Goal: Task Accomplishment & Management: Use online tool/utility

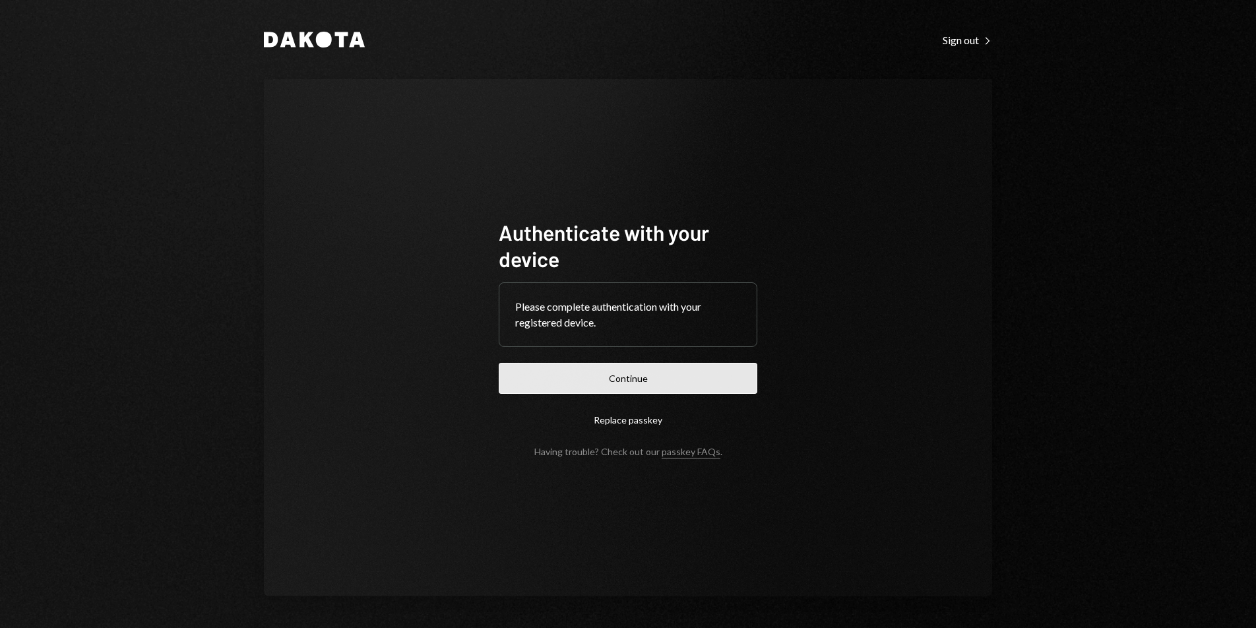
click at [664, 381] on button "Continue" at bounding box center [628, 378] width 259 height 31
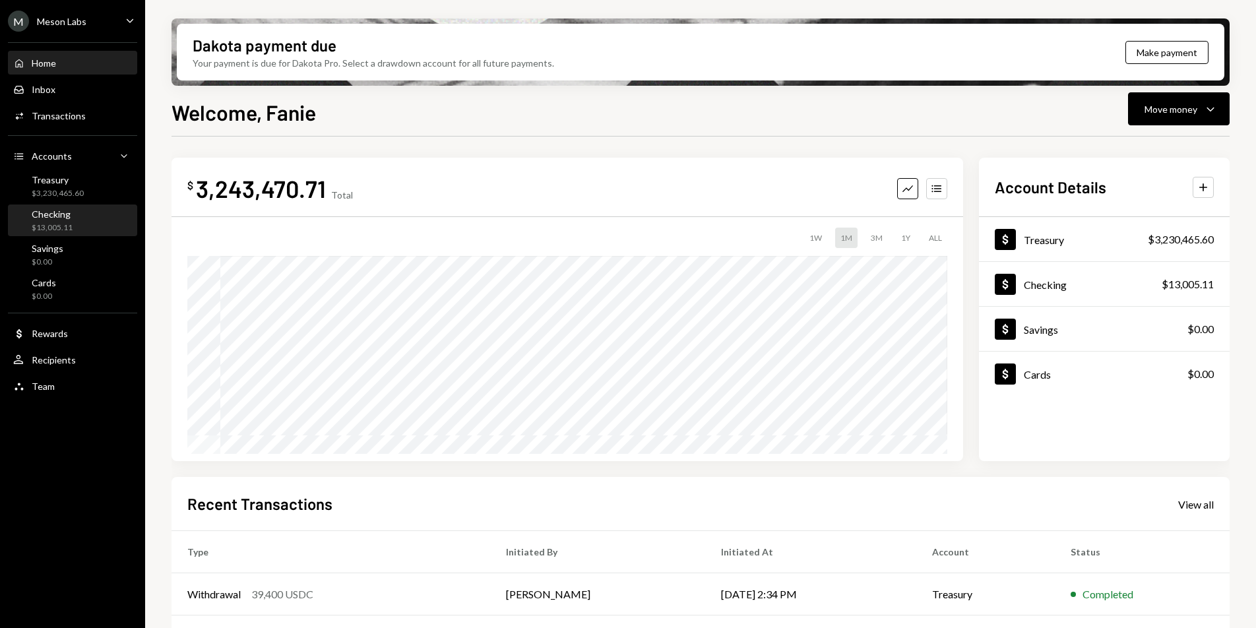
click at [56, 231] on div "$13,005.11" at bounding box center [52, 227] width 41 height 11
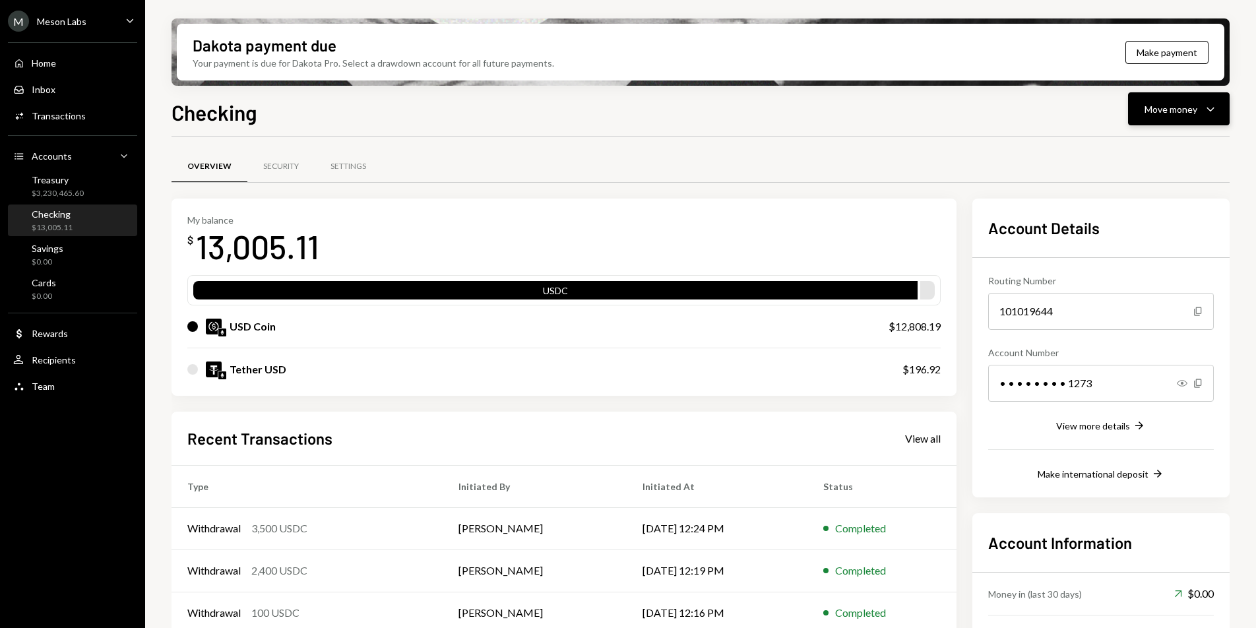
click at [1183, 122] on button "Move money Caret Down" at bounding box center [1179, 108] width 102 height 33
click at [1148, 150] on div "Send" at bounding box center [1168, 149] width 96 height 14
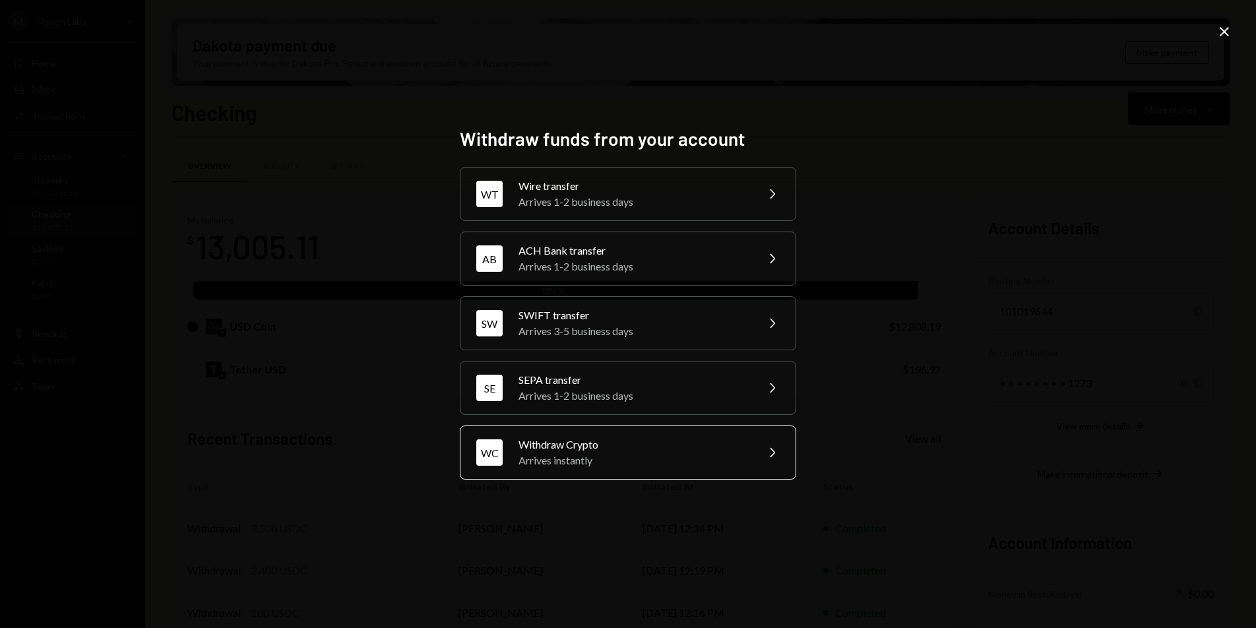
click at [615, 448] on div "Withdraw Crypto" at bounding box center [634, 445] width 230 height 16
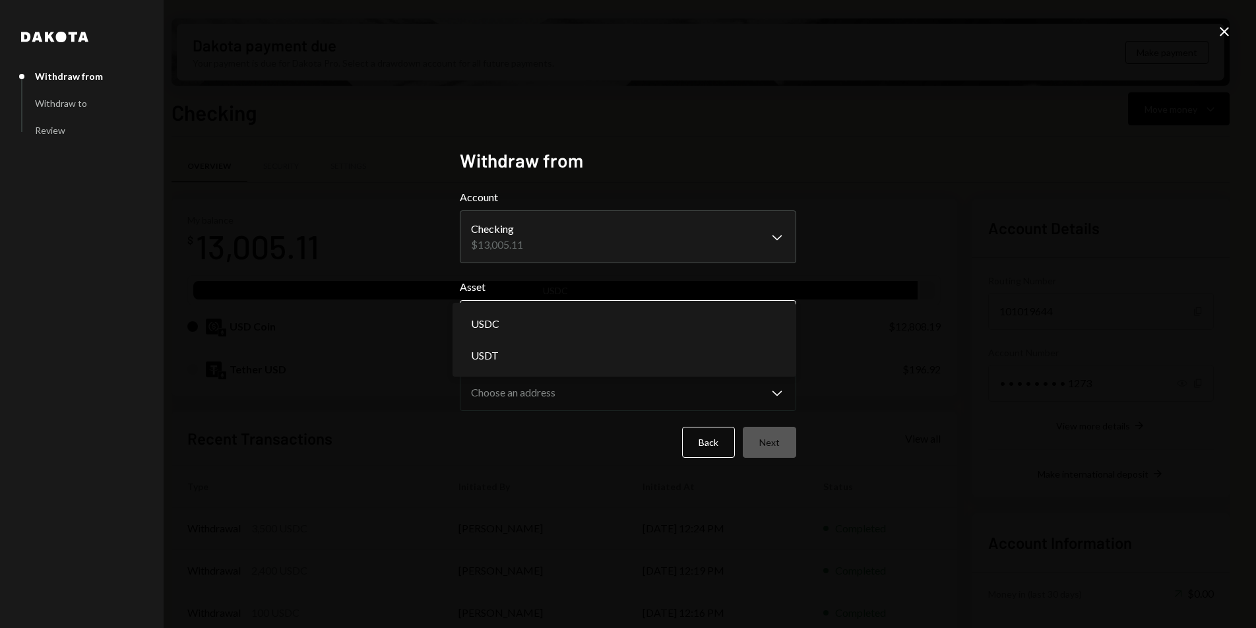
click at [591, 311] on body "M Meson Labs Caret Down Home Home Inbox Inbox Activities Transactions Accounts …" at bounding box center [628, 314] width 1256 height 628
select select "****"
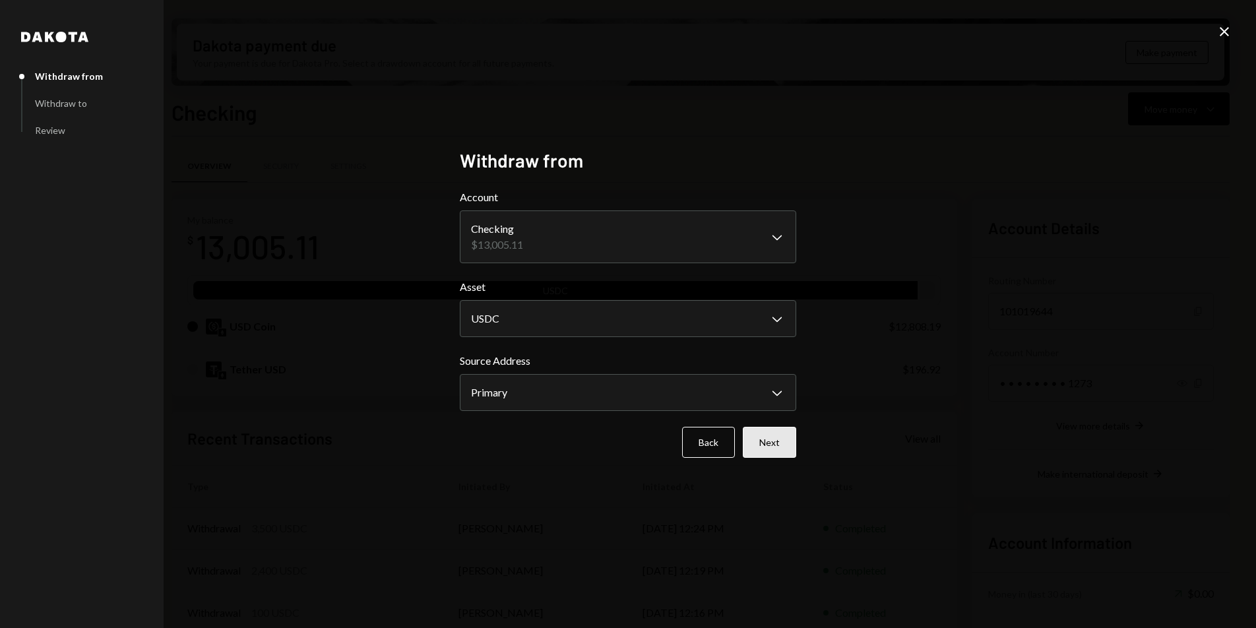
click at [767, 435] on button "Next" at bounding box center [769, 442] width 53 height 31
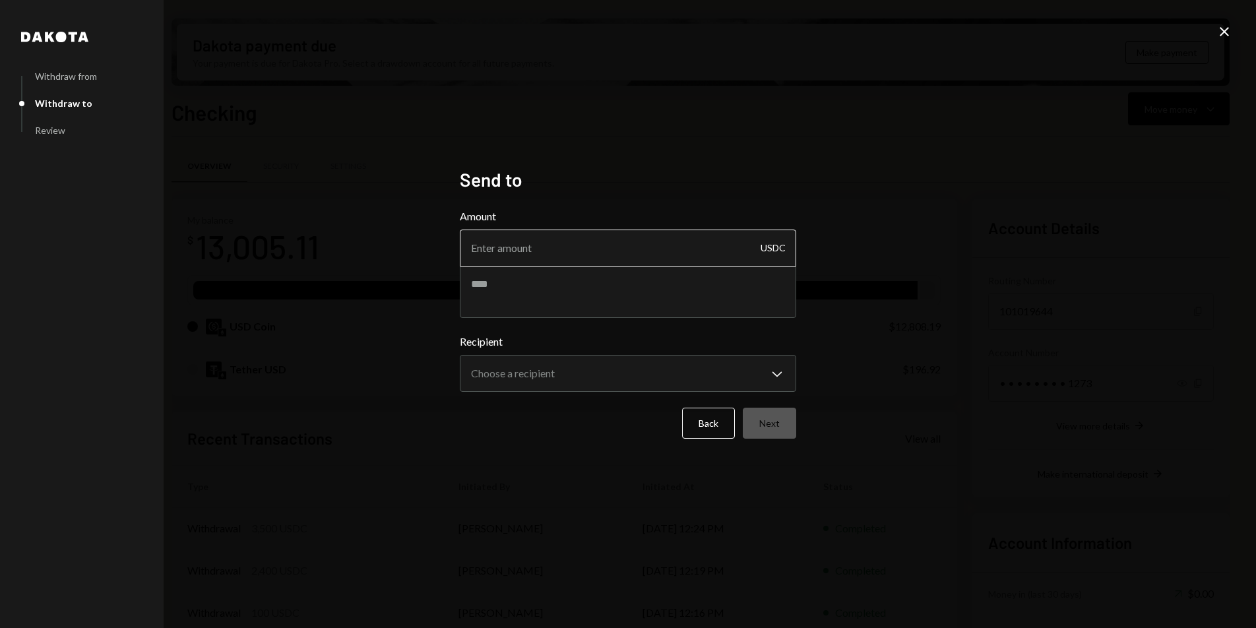
click at [552, 251] on input "Amount" at bounding box center [628, 248] width 336 height 37
click at [548, 373] on body "M Meson Labs Caret Down Home Home Inbox Inbox Activities Transactions Accounts …" at bounding box center [628, 314] width 1256 height 628
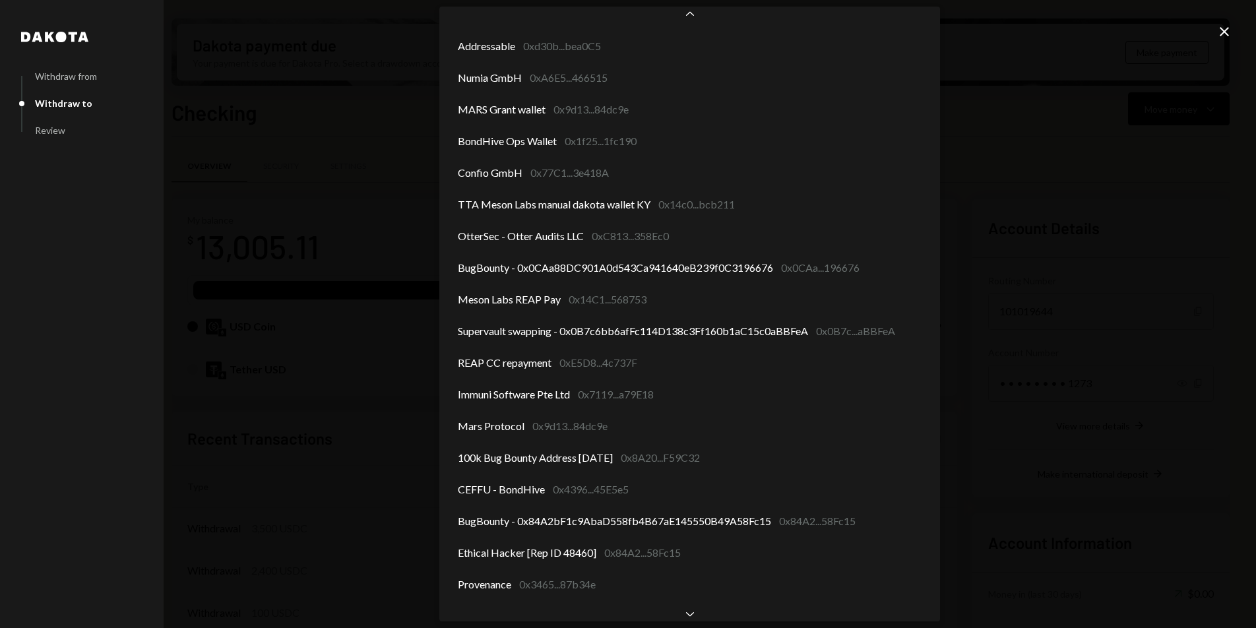
scroll to position [330, 0]
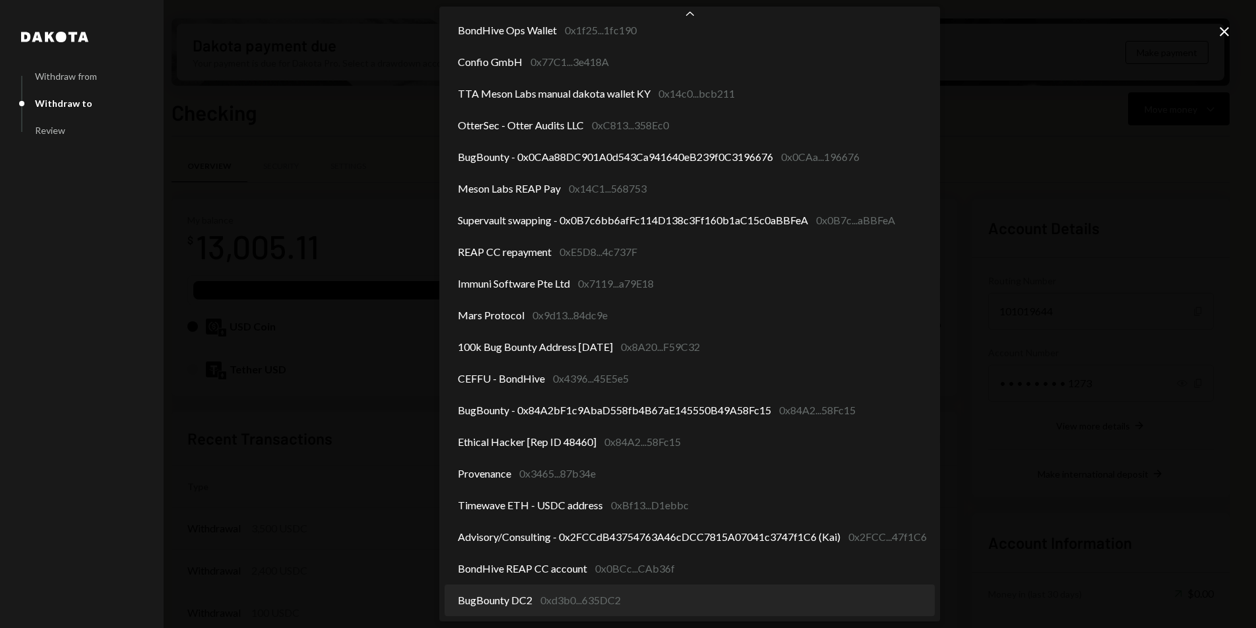
select select "**********"
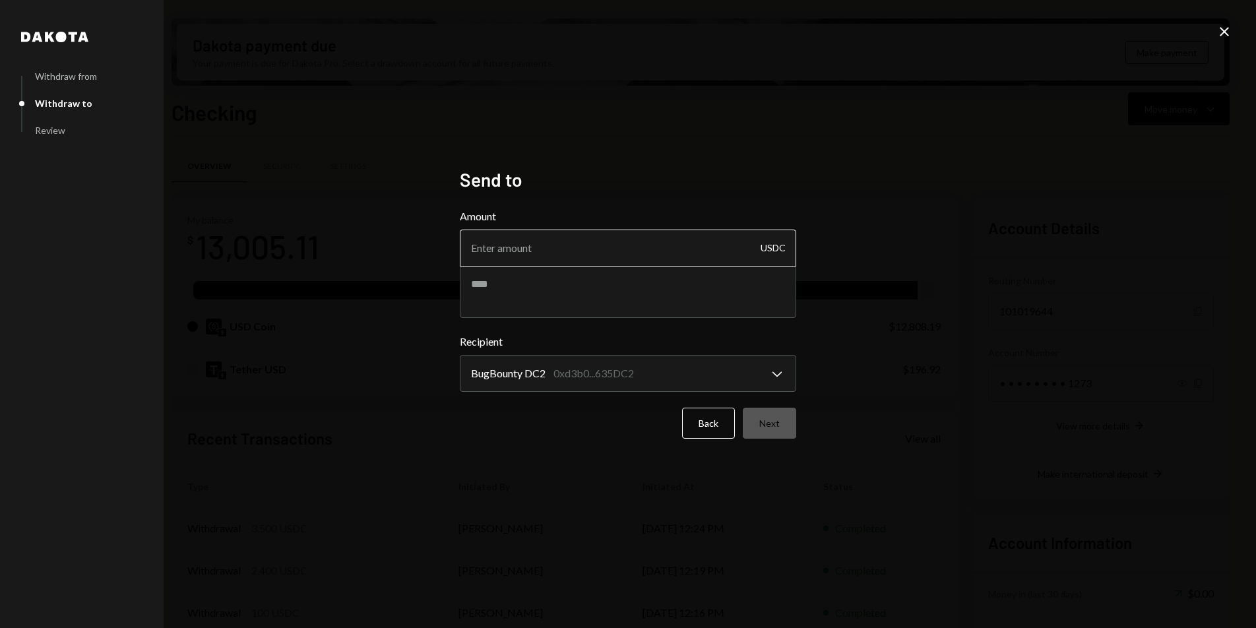
click at [527, 257] on input "Amount" at bounding box center [628, 248] width 336 height 37
type input "10000"
click at [536, 274] on textarea at bounding box center [628, 291] width 336 height 53
type textarea "*"
type textarea "**********"
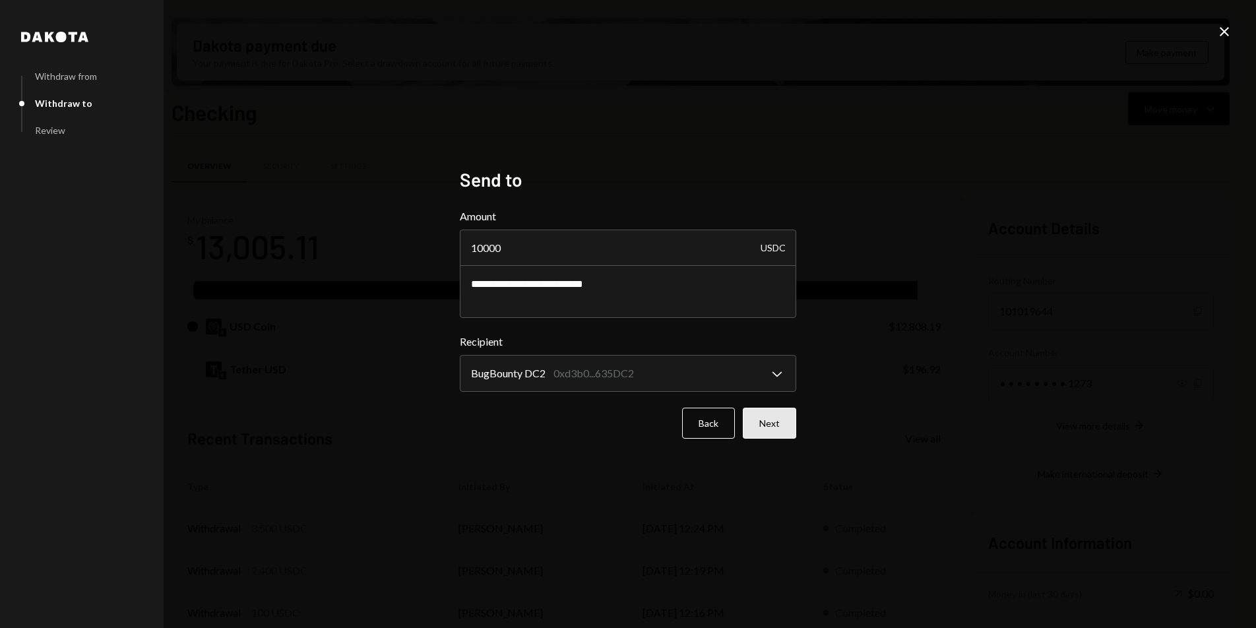
click at [766, 426] on button "Next" at bounding box center [769, 423] width 53 height 31
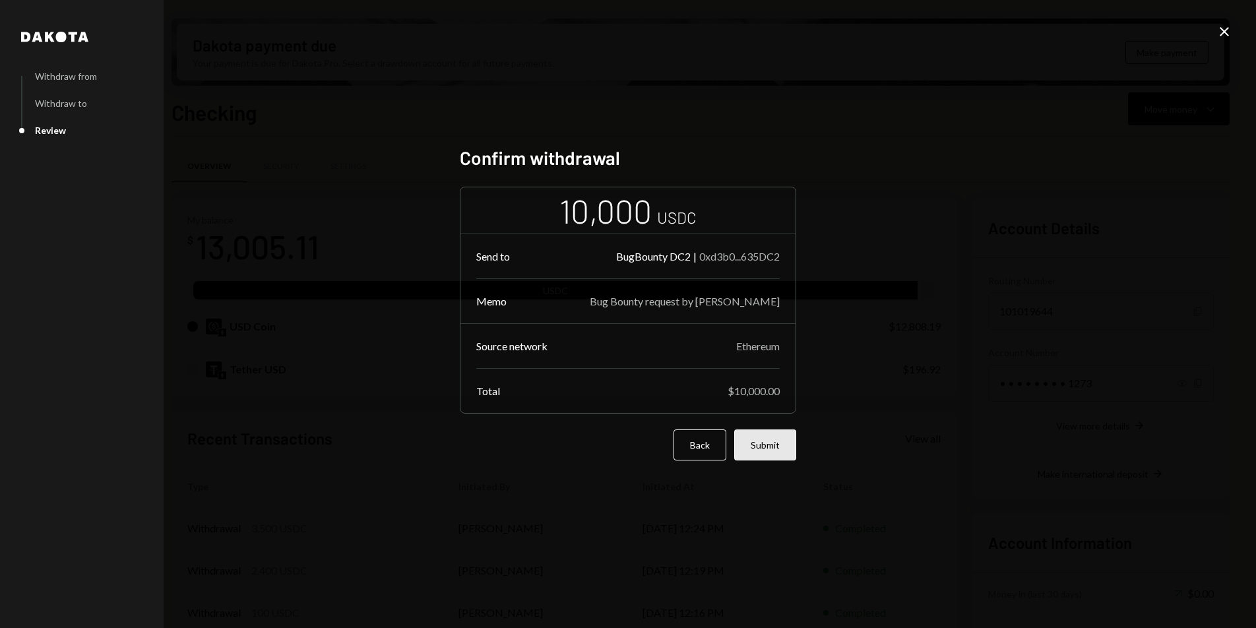
click at [780, 447] on button "Submit" at bounding box center [765, 445] width 62 height 31
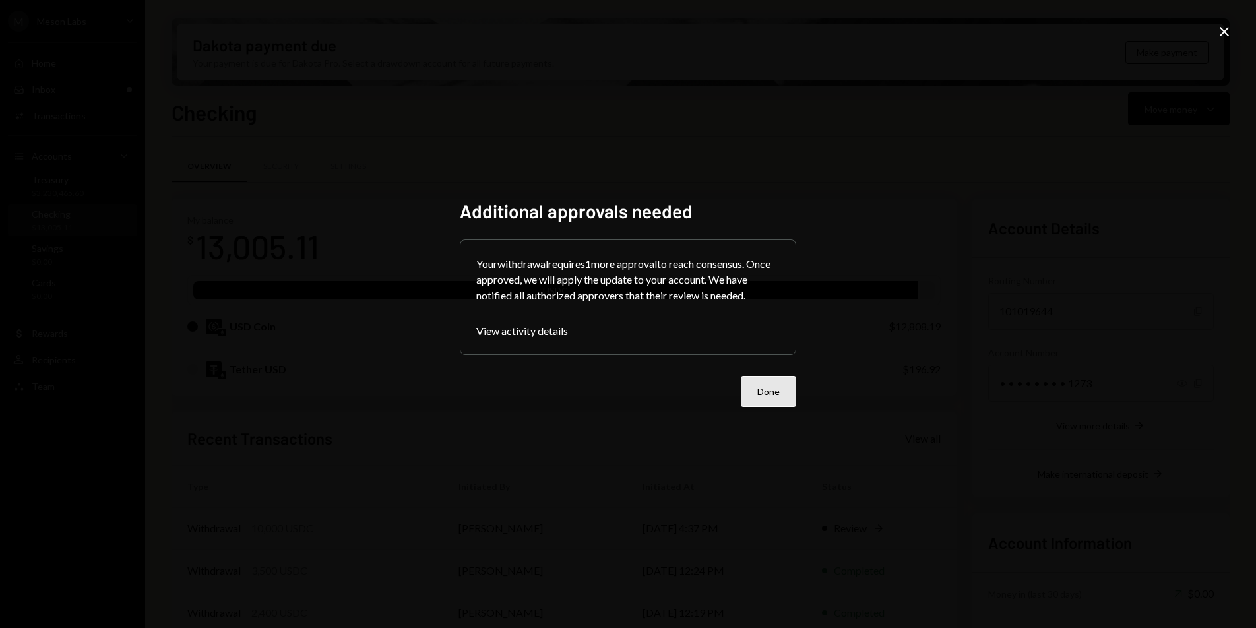
click at [769, 394] on button "Done" at bounding box center [768, 391] width 55 height 31
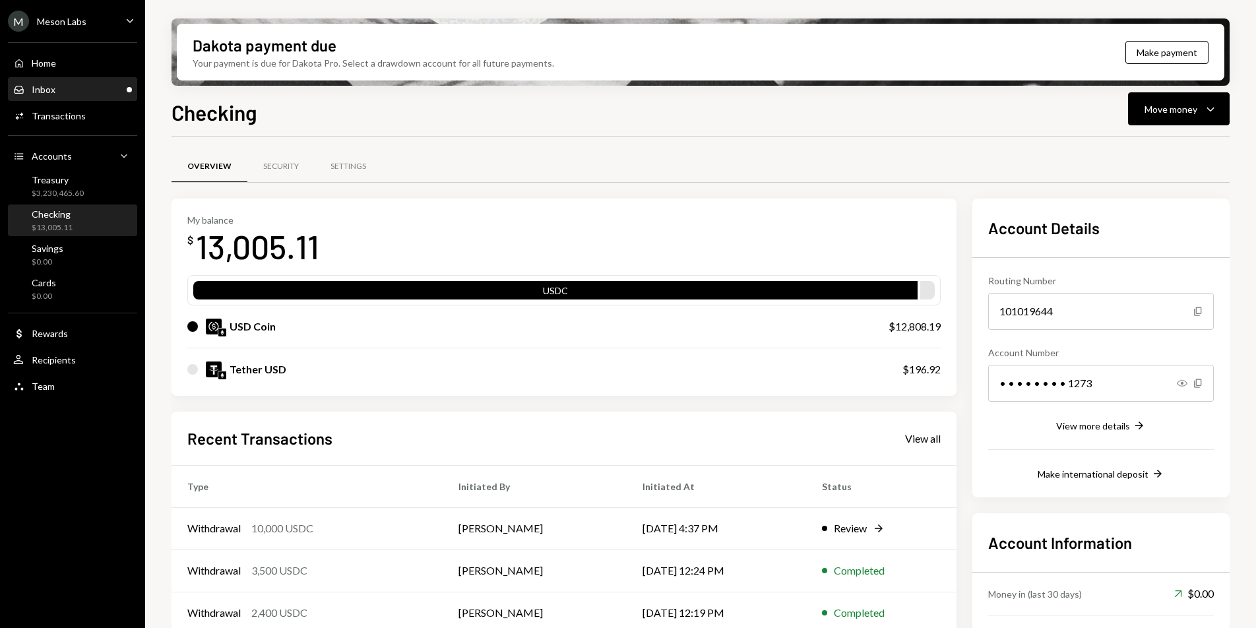
click at [63, 97] on div "Inbox Inbox" at bounding box center [72, 90] width 119 height 22
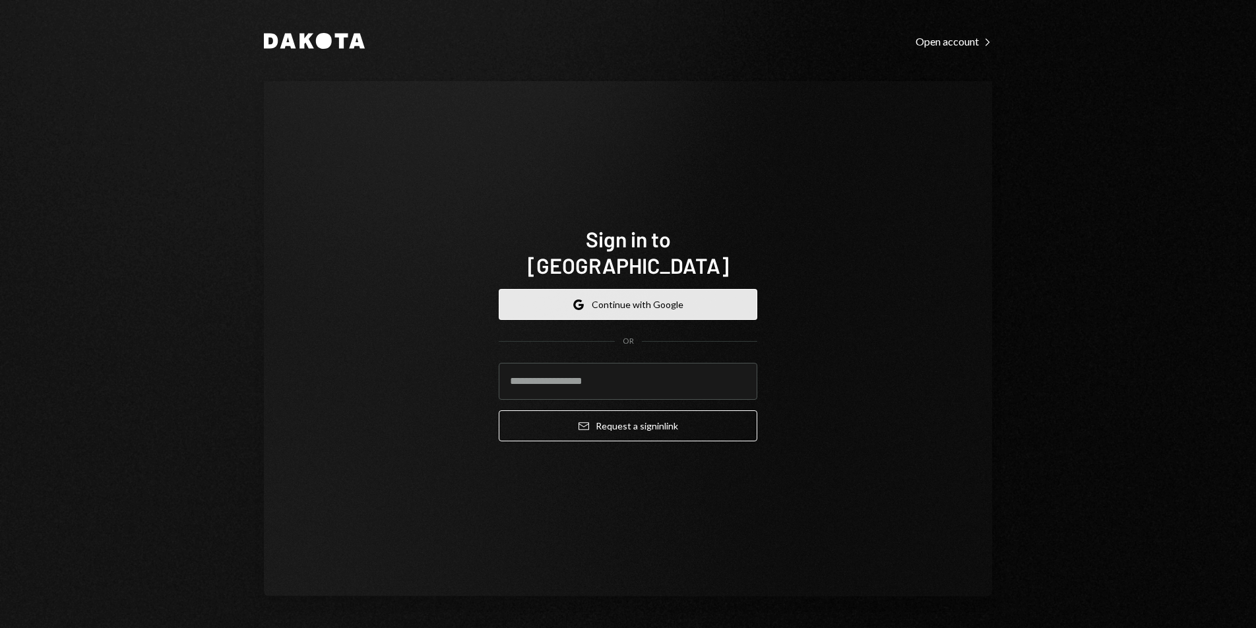
click at [563, 289] on button "Google Continue with Google" at bounding box center [628, 304] width 259 height 31
